Goal: Transaction & Acquisition: Purchase product/service

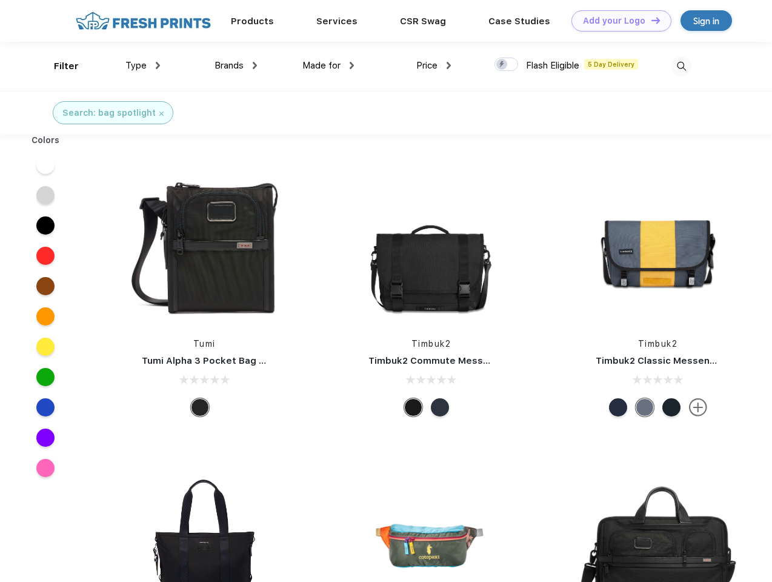
click at [617, 21] on link "Add your Logo Design Tool" at bounding box center [622, 20] width 100 height 21
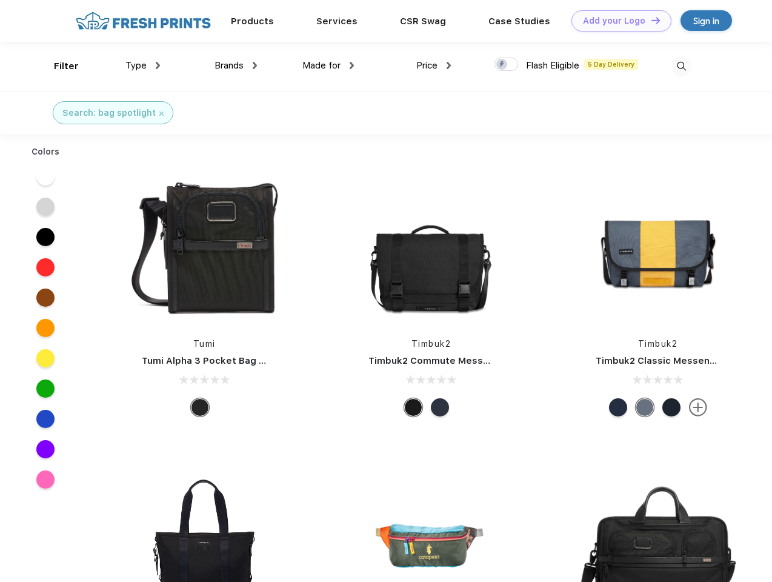
click at [0, 0] on div "Design Tool" at bounding box center [0, 0] width 0 height 0
click at [650, 20] on link "Add your Logo Design Tool" at bounding box center [622, 20] width 100 height 21
click at [58, 66] on div "Filter" at bounding box center [66, 66] width 25 height 14
click at [143, 65] on span "Type" at bounding box center [135, 65] width 21 height 11
click at [236, 65] on span "Brands" at bounding box center [229, 65] width 29 height 11
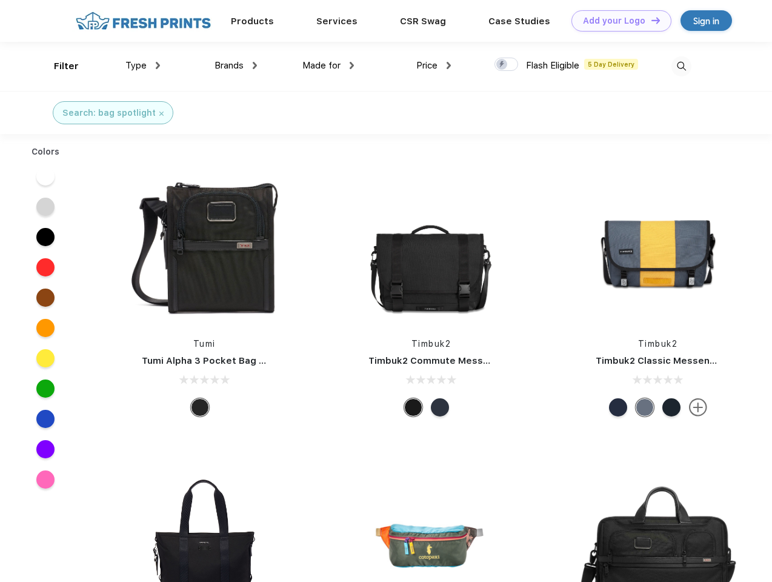
click at [329, 65] on span "Made for" at bounding box center [322, 65] width 38 height 11
click at [434, 65] on span "Price" at bounding box center [426, 65] width 21 height 11
click at [507, 65] on div at bounding box center [507, 64] width 24 height 13
click at [503, 65] on input "checkbox" at bounding box center [499, 61] width 8 height 8
click at [681, 66] on img at bounding box center [682, 66] width 20 height 20
